Goal: Task Accomplishment & Management: Use online tool/utility

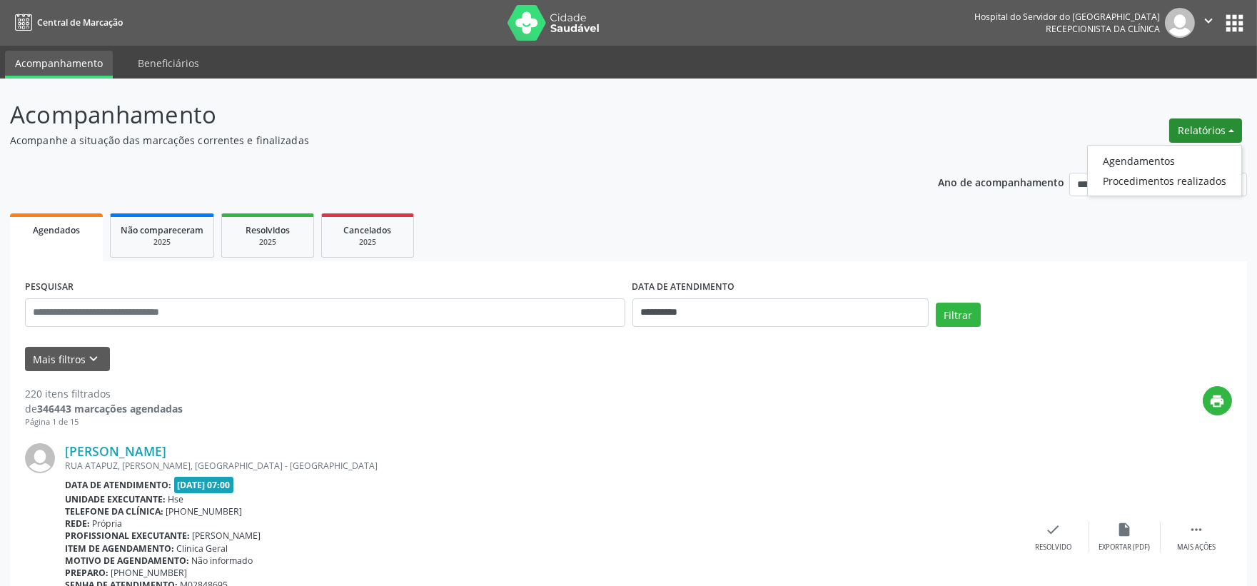
click at [1154, 146] on ul "Agendamentos Procedimentos realizados" at bounding box center [1164, 170] width 155 height 51
click at [1157, 152] on link "Agendamentos" at bounding box center [1163, 161] width 153 height 20
select select "*"
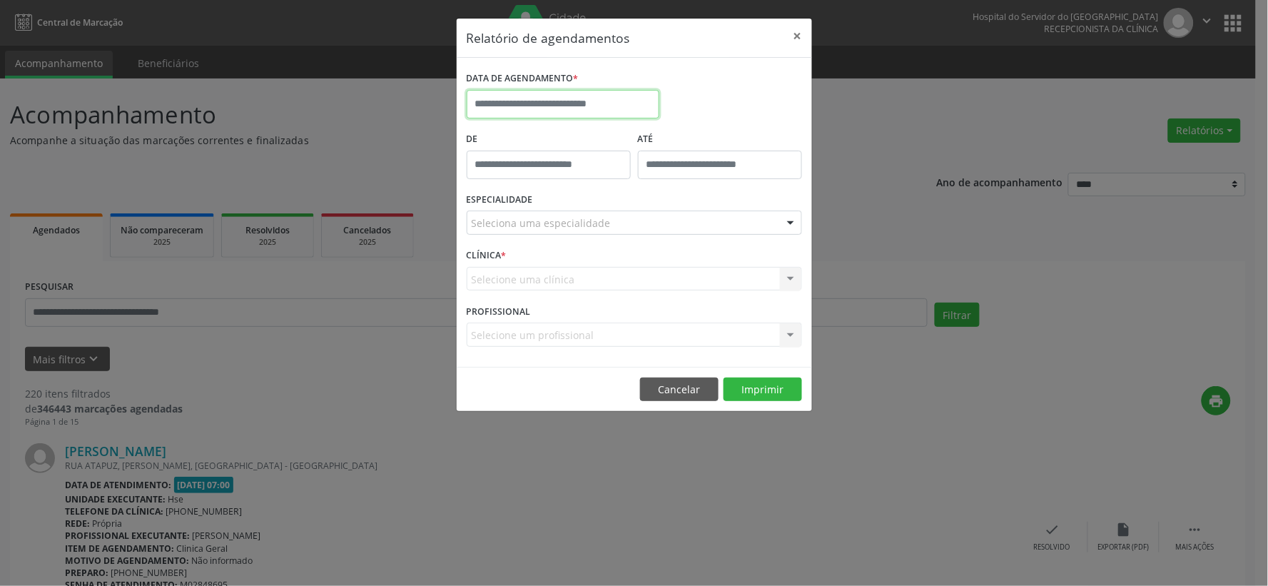
click at [626, 97] on input "text" at bounding box center [563, 104] width 193 height 29
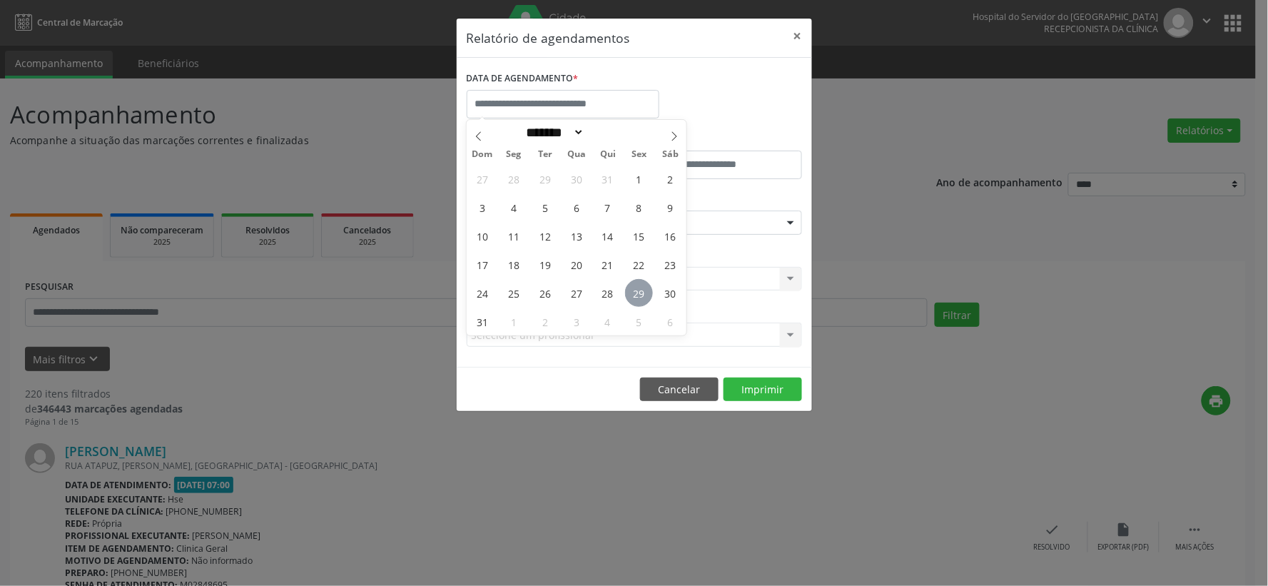
click at [644, 282] on span "29" at bounding box center [639, 293] width 28 height 28
type input "**********"
click at [644, 282] on span "29" at bounding box center [639, 293] width 28 height 28
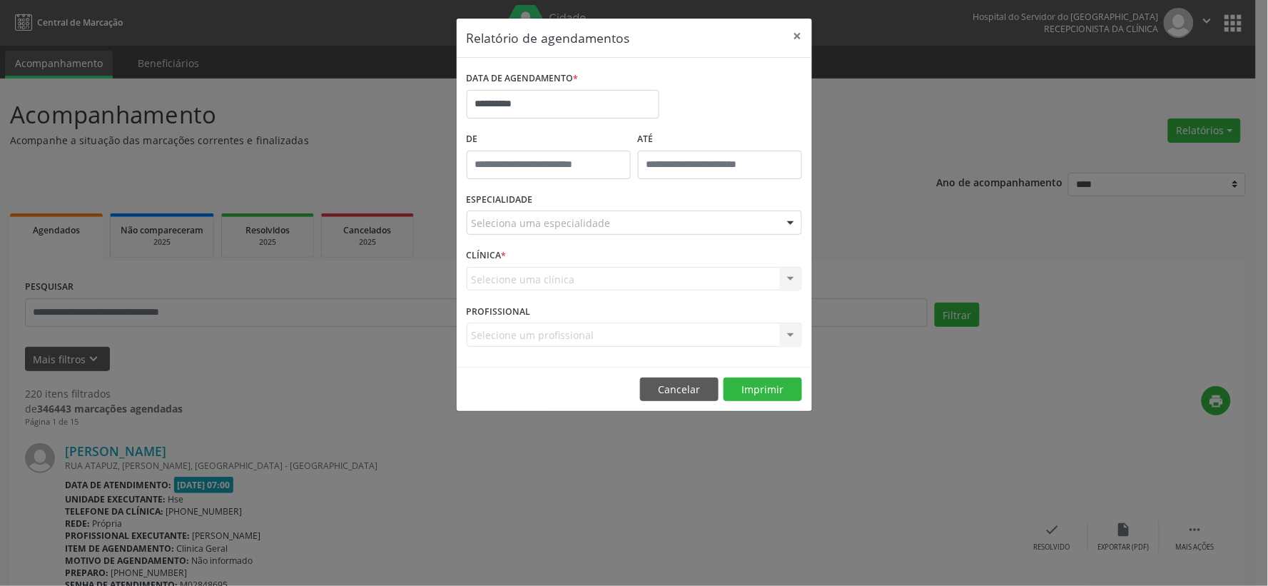
click at [623, 215] on div "Seleciona uma especialidade" at bounding box center [634, 223] width 335 height 24
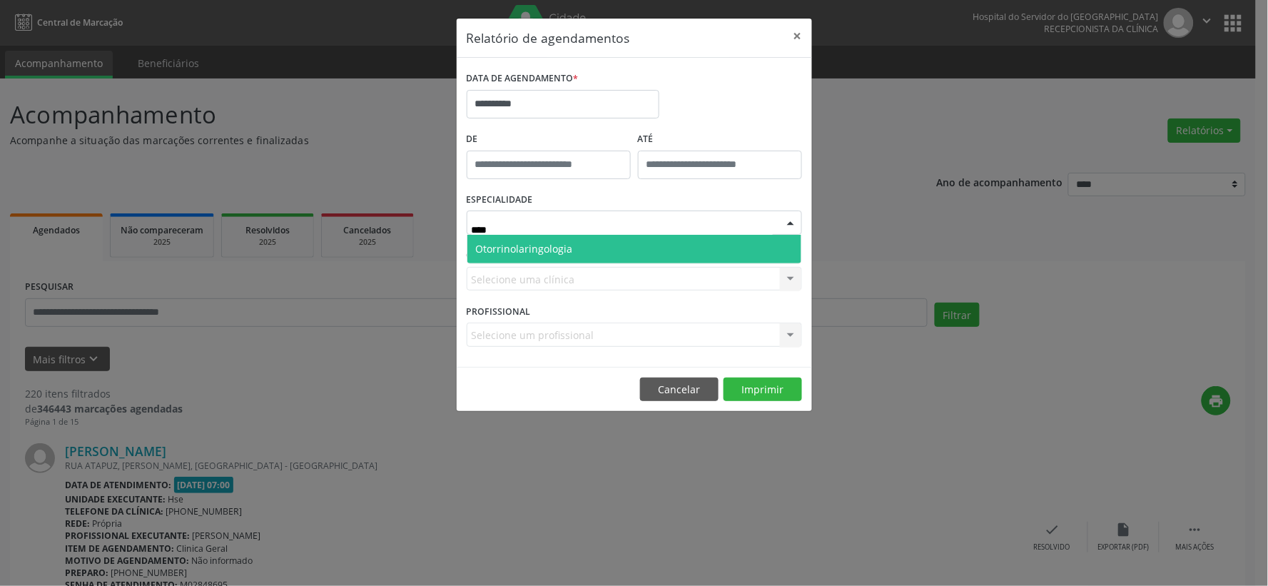
type input "*****"
click at [633, 243] on span "Otorrinolaringologia" at bounding box center [634, 249] width 334 height 29
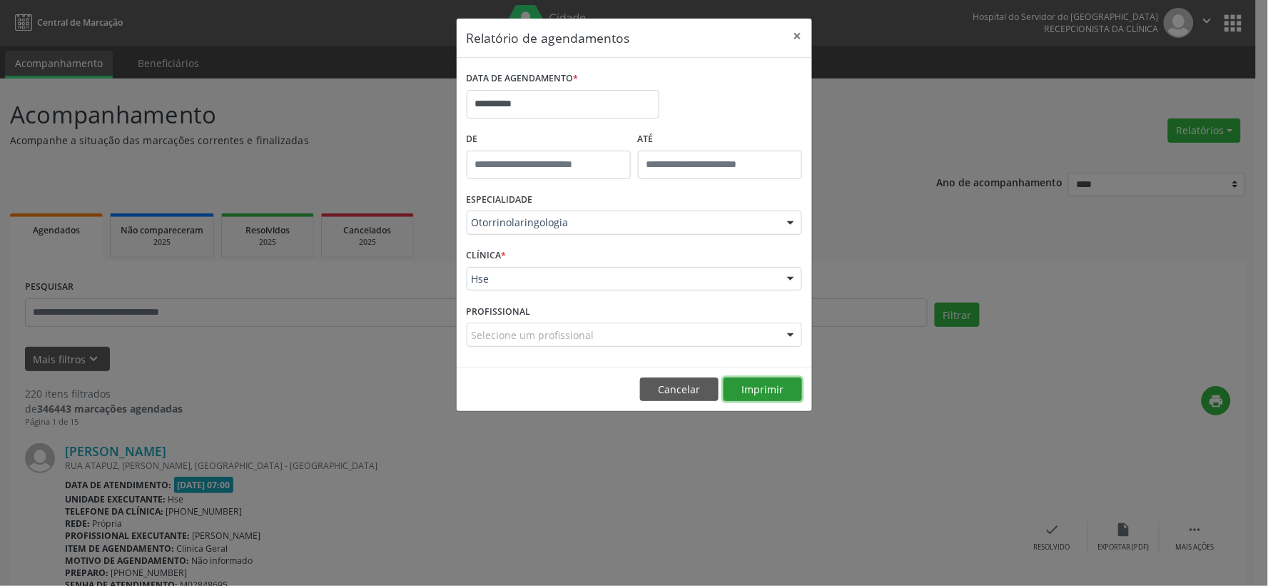
click at [773, 380] on button "Imprimir" at bounding box center [763, 389] width 78 height 24
click at [795, 29] on button "×" at bounding box center [798, 36] width 29 height 35
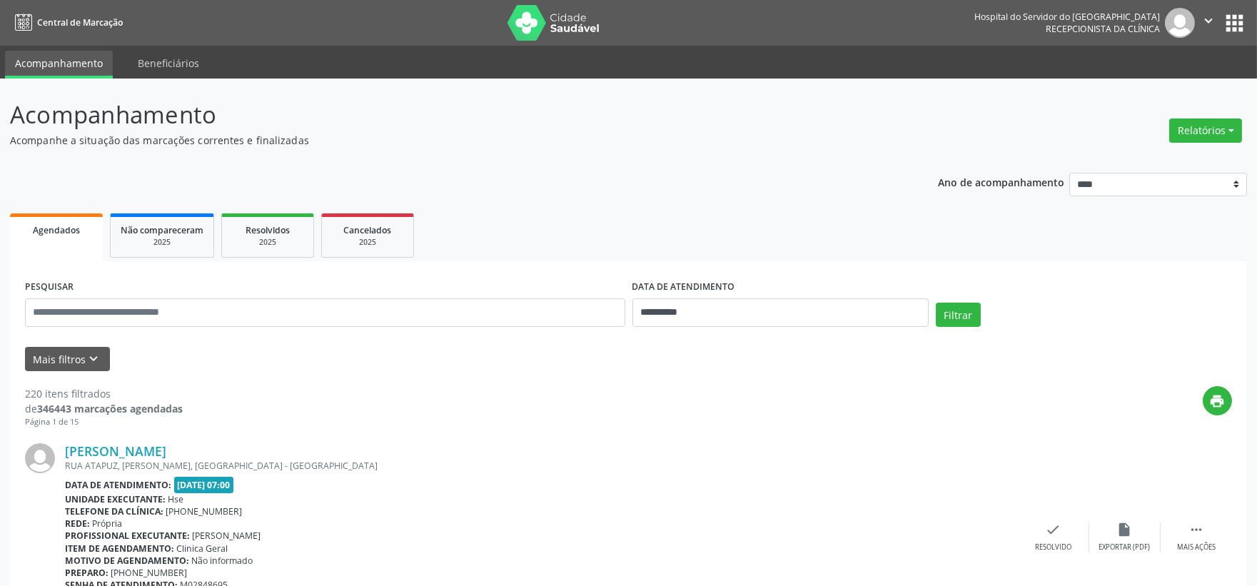
click at [475, 140] on p "Acompanhe a situação das marcações correntes e finalizadas" at bounding box center [443, 140] width 866 height 15
